Goal: Find specific page/section: Find specific page/section

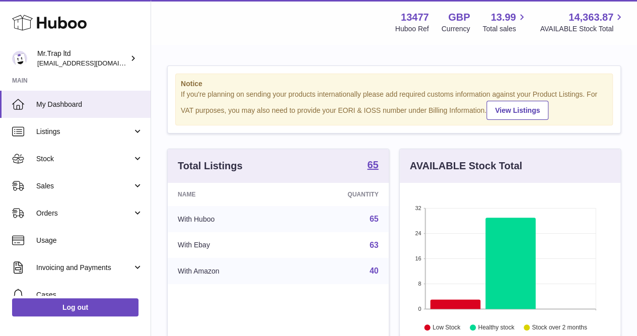
scroll to position [157, 221]
click at [76, 194] on link "Sales" at bounding box center [75, 185] width 151 height 27
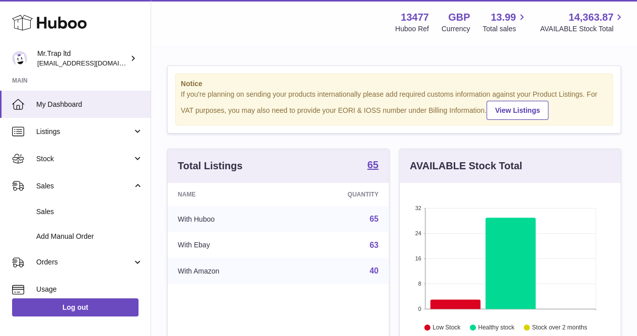
click at [85, 210] on span "Sales" at bounding box center [89, 212] width 107 height 10
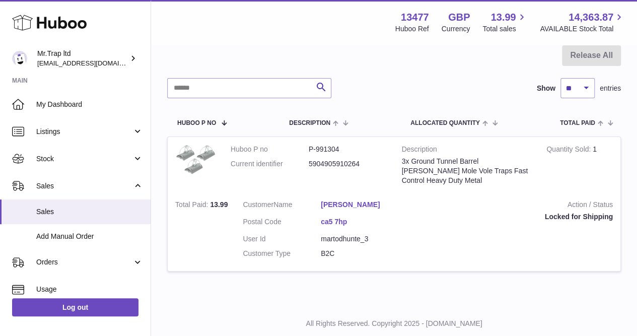
scroll to position [60, 0]
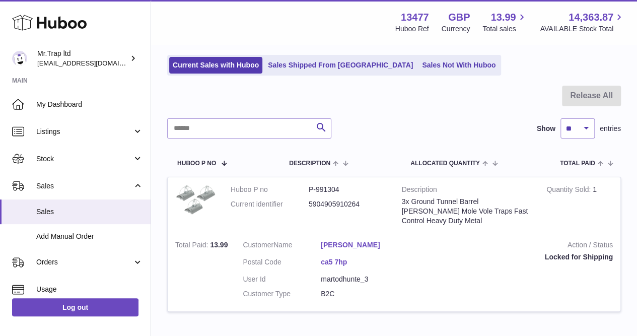
click at [419, 63] on link "Sales Not With Huboo" at bounding box center [459, 65] width 81 height 17
